Goal: Task Accomplishment & Management: Use online tool/utility

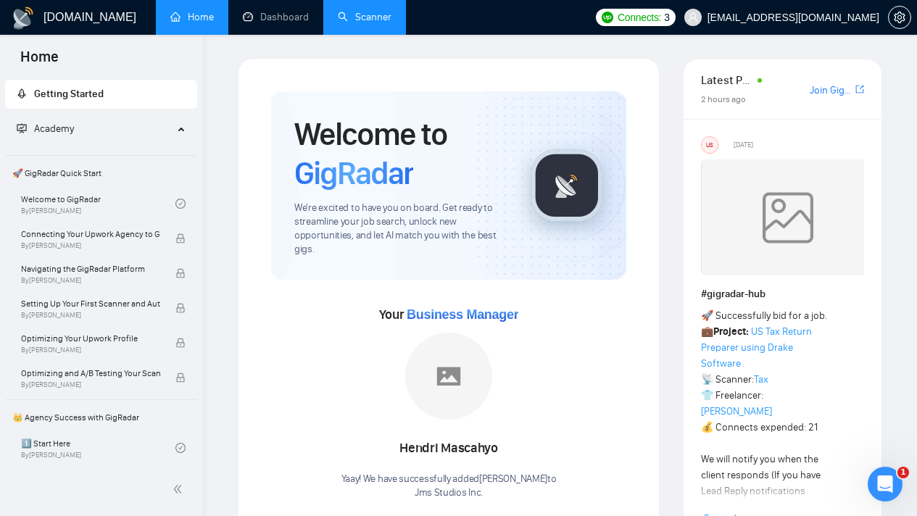
click at [377, 23] on link "Scanner" at bounding box center [365, 17] width 54 height 12
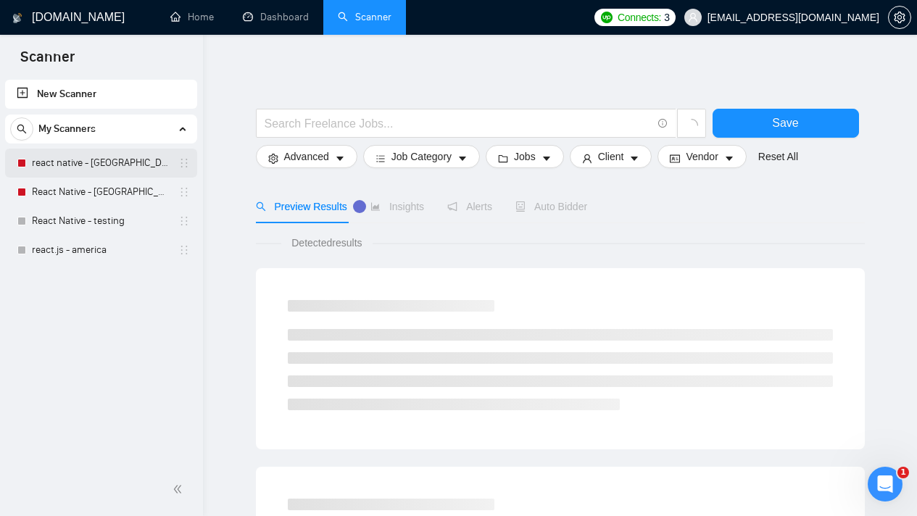
click at [107, 171] on link "react native - [GEOGRAPHIC_DATA]" at bounding box center [101, 163] width 138 height 29
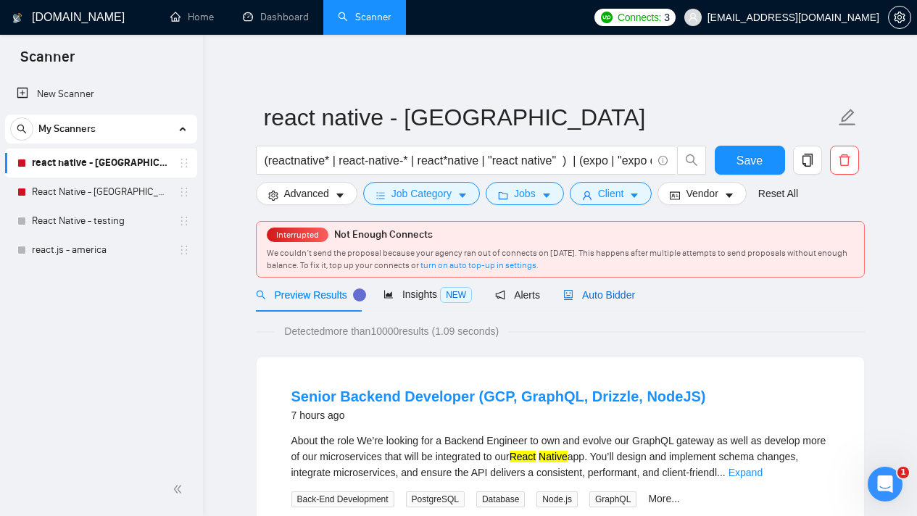
click at [619, 296] on span "Auto Bidder" at bounding box center [599, 295] width 72 height 12
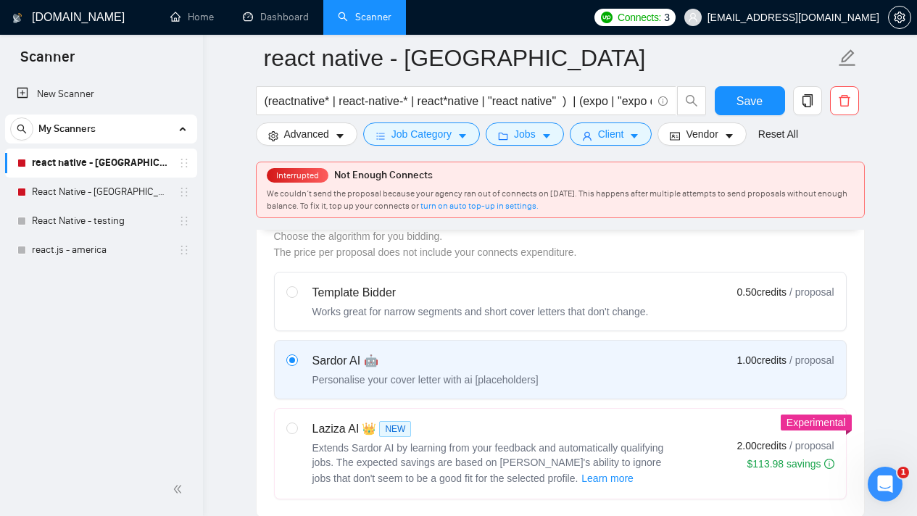
scroll to position [494, 0]
